Goal: Transaction & Acquisition: Purchase product/service

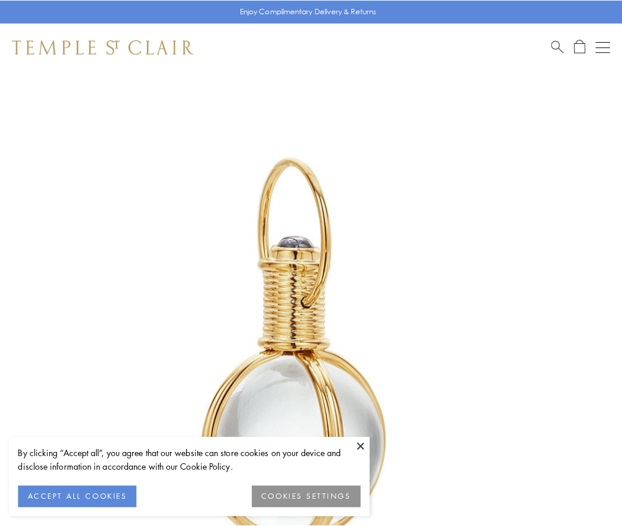
scroll to position [309, 0]
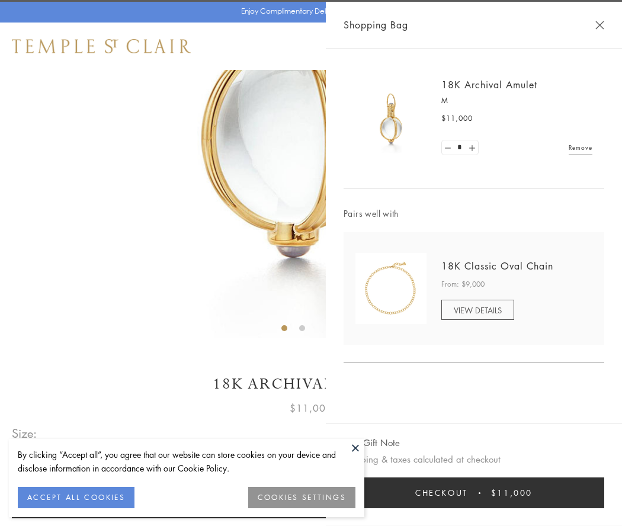
click at [474, 493] on button "Checkout $11,000" at bounding box center [473, 492] width 261 height 31
